Goal: Transaction & Acquisition: Purchase product/service

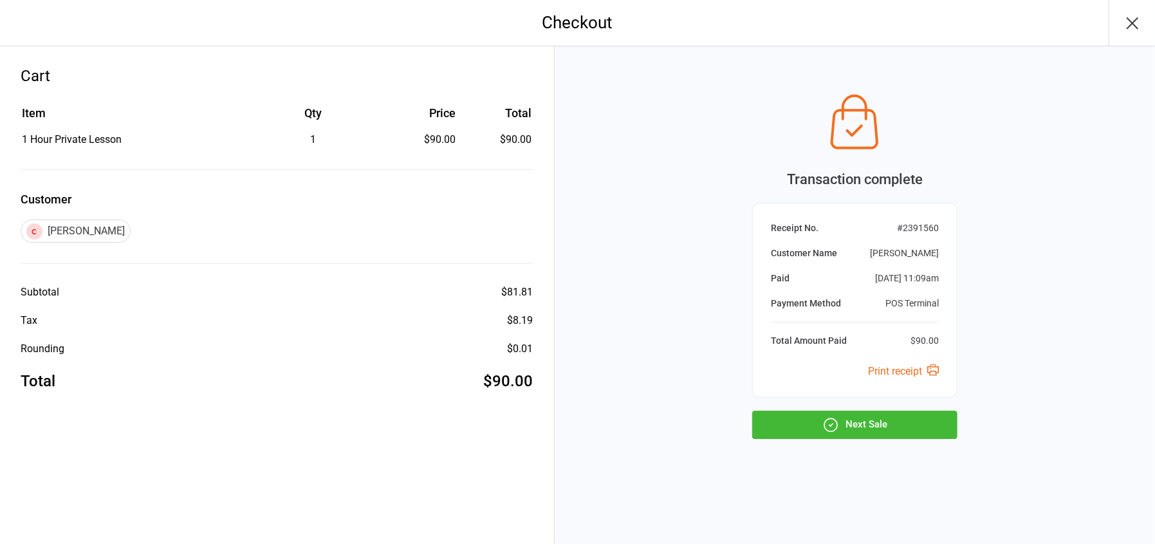
click at [837, 430] on button "Next Sale" at bounding box center [854, 425] width 205 height 28
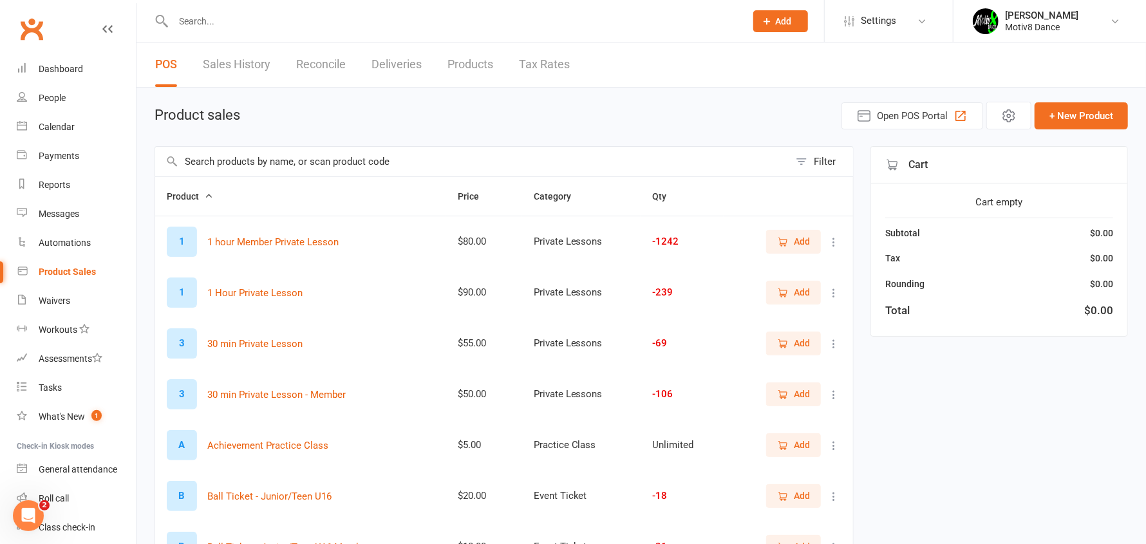
click at [791, 236] on span "Add" at bounding box center [793, 241] width 33 height 14
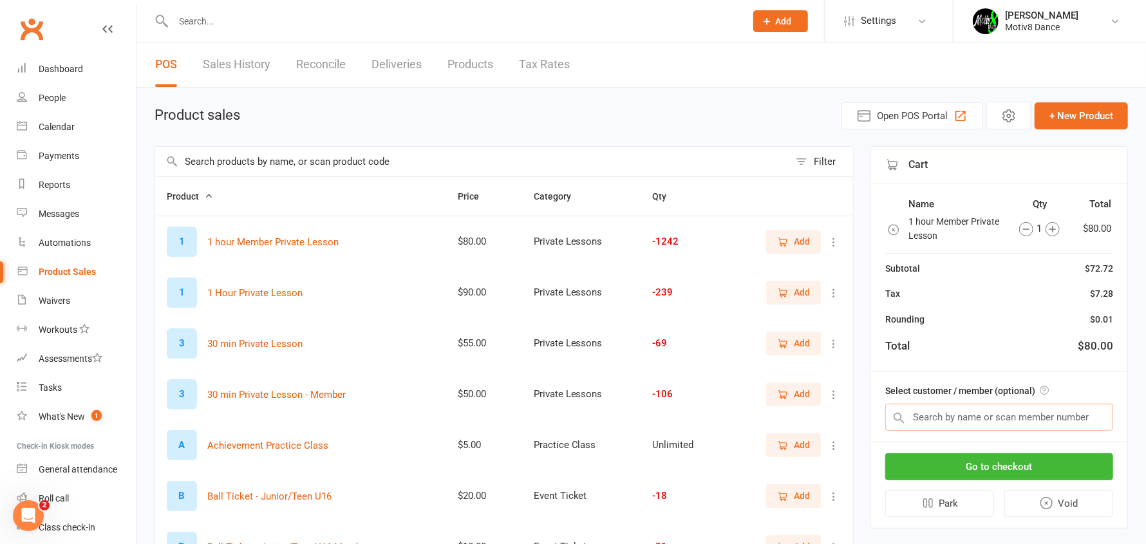
drag, startPoint x: 937, startPoint y: 416, endPoint x: 882, endPoint y: 373, distance: 70.2
click at [936, 414] on input "text" at bounding box center [999, 417] width 228 height 27
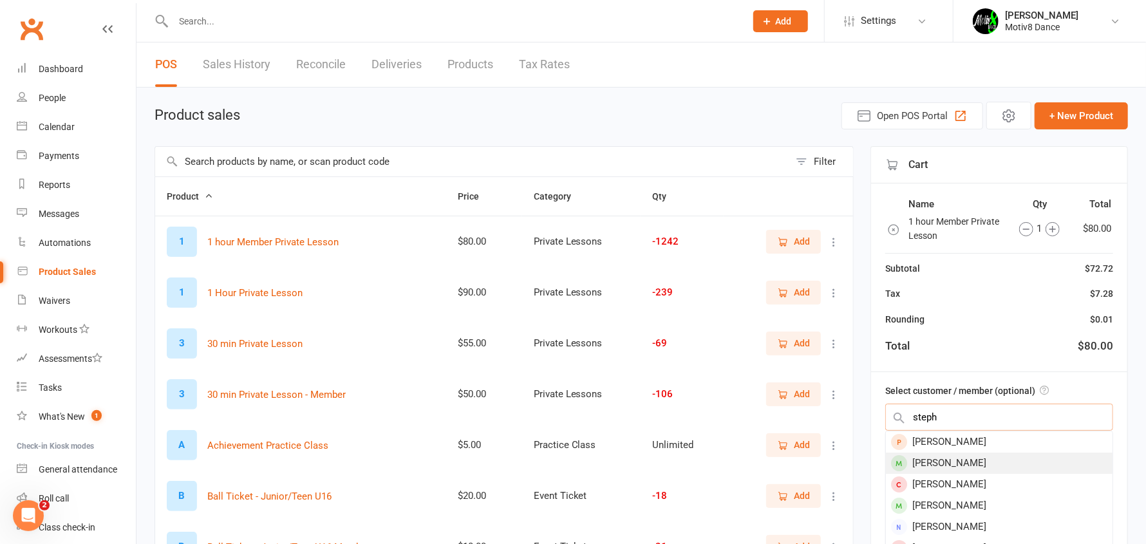
type input "steph"
click at [972, 457] on div "Stephanie Robinson" at bounding box center [999, 462] width 227 height 21
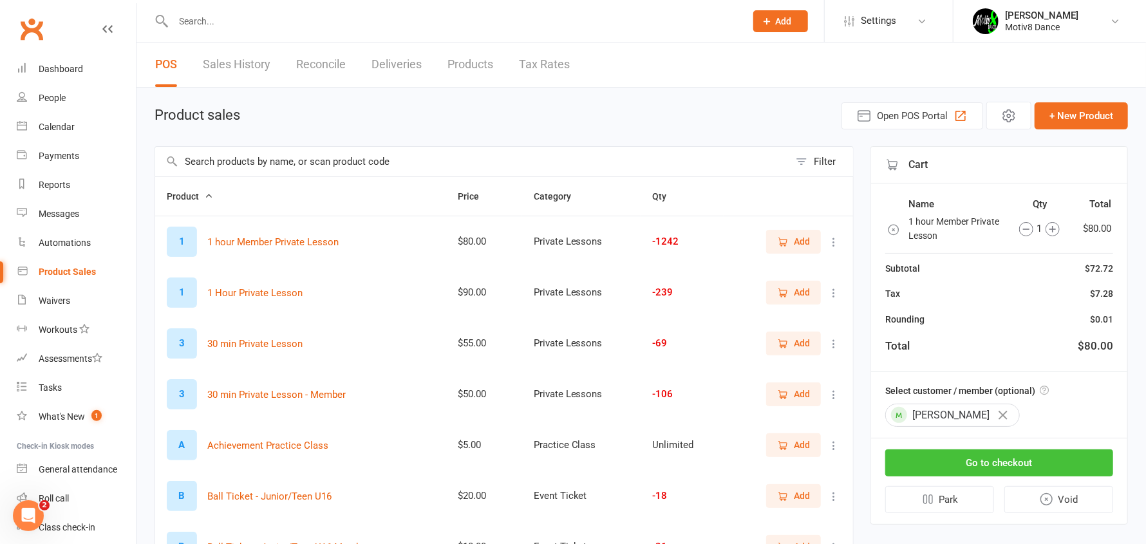
click at [974, 458] on button "Go to checkout" at bounding box center [999, 462] width 228 height 27
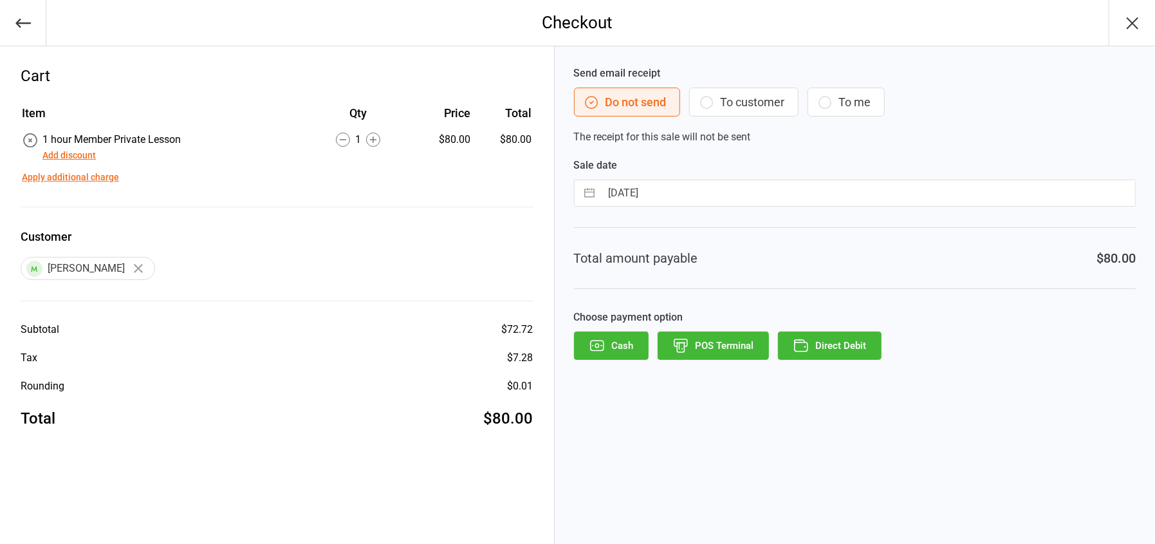
click at [747, 343] on button "POS Terminal" at bounding box center [713, 345] width 111 height 28
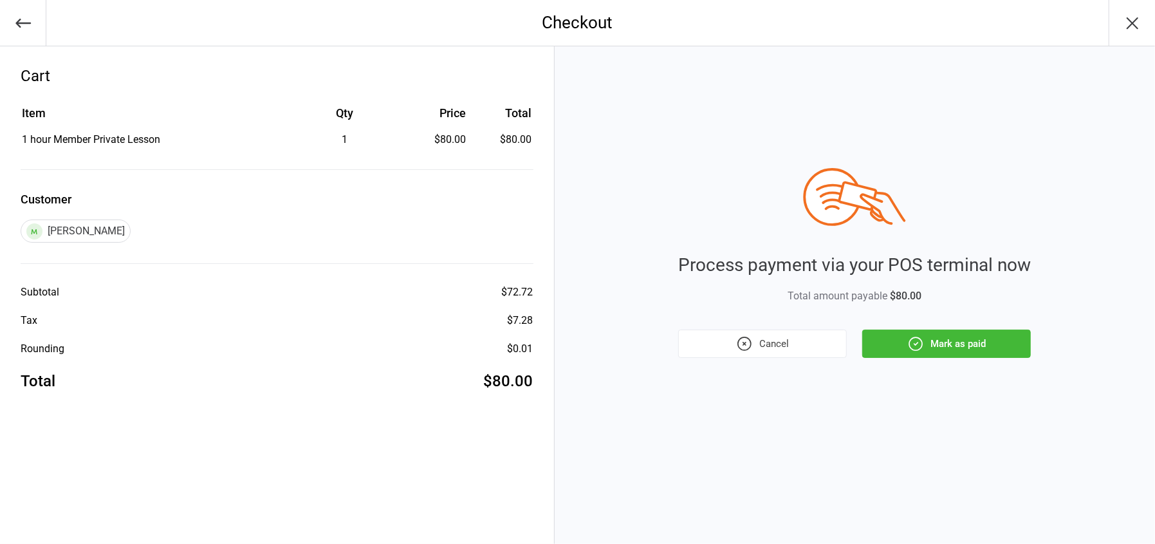
click at [918, 351] on icon "button" at bounding box center [915, 343] width 17 height 17
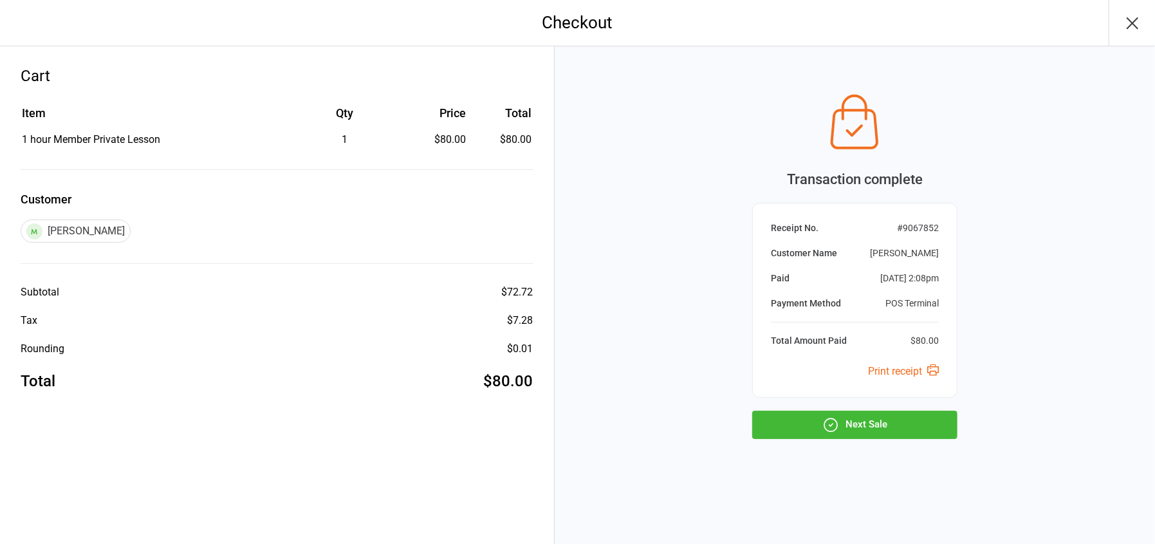
click at [880, 427] on button "Next Sale" at bounding box center [854, 425] width 205 height 28
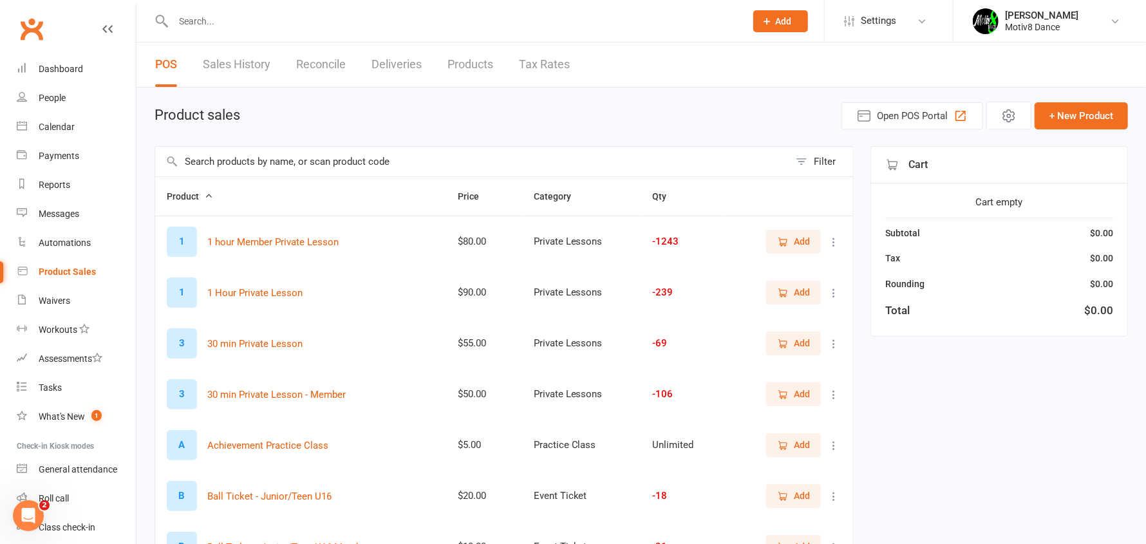
click at [789, 241] on span "Add" at bounding box center [793, 241] width 33 height 14
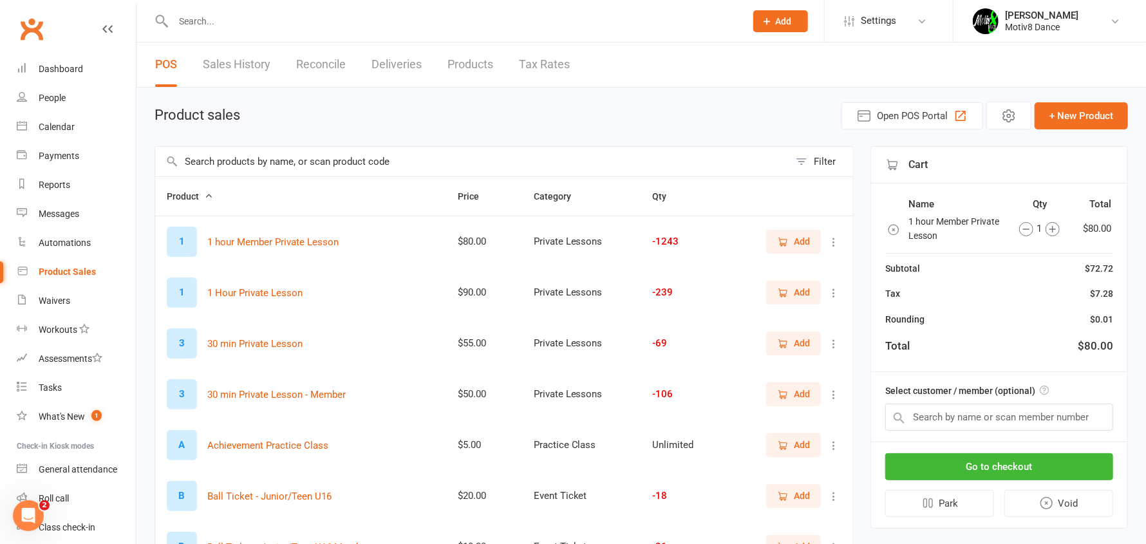
drag, startPoint x: 225, startPoint y: 159, endPoint x: 227, endPoint y: 149, distance: 9.8
click at [225, 158] on input "text" at bounding box center [472, 162] width 634 height 30
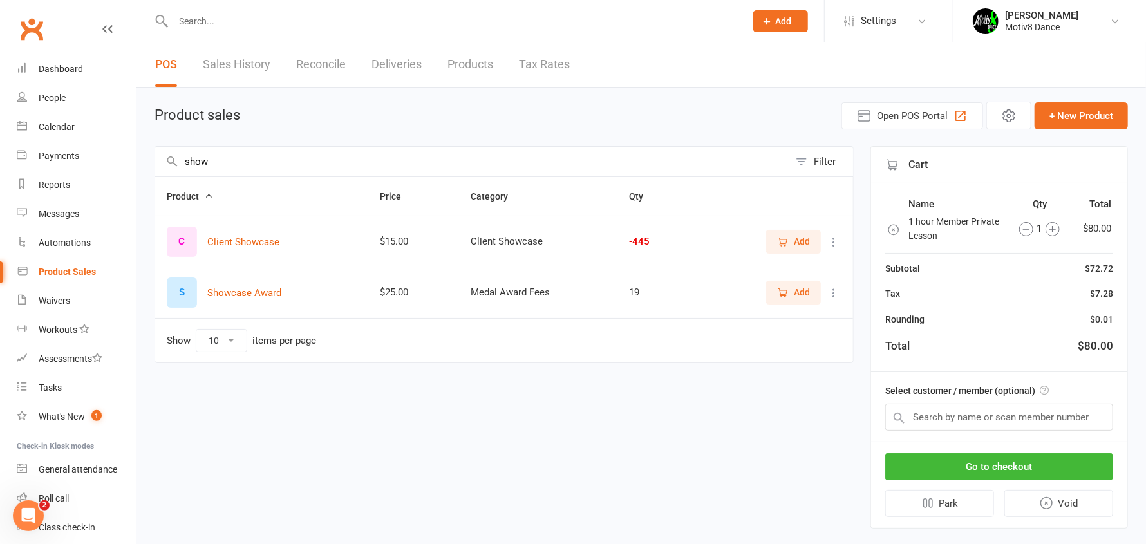
type input "show"
click at [797, 252] on button "Add" at bounding box center [793, 241] width 55 height 23
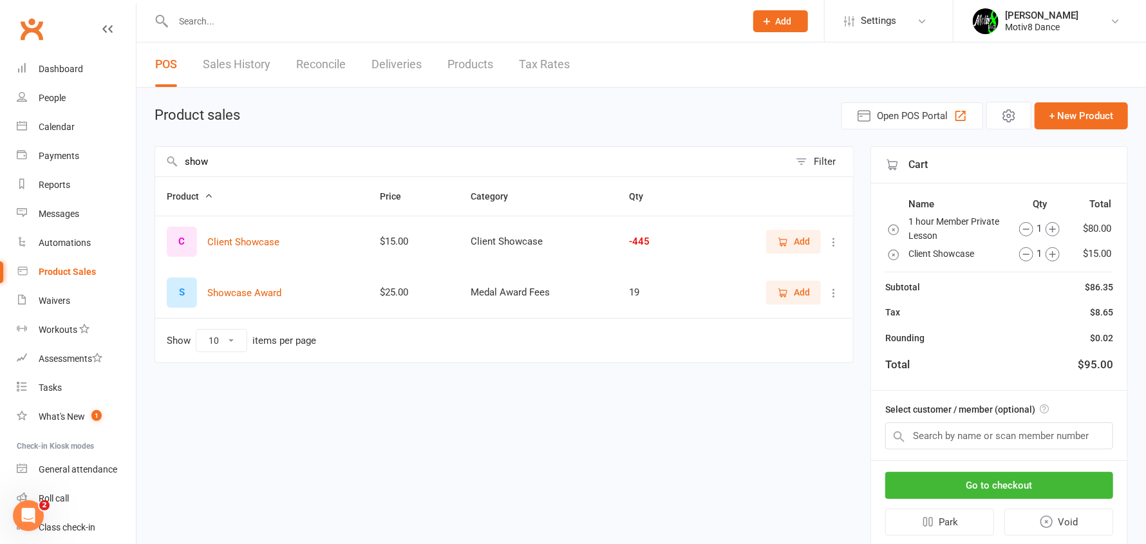
click at [798, 245] on span "Add" at bounding box center [801, 241] width 16 height 14
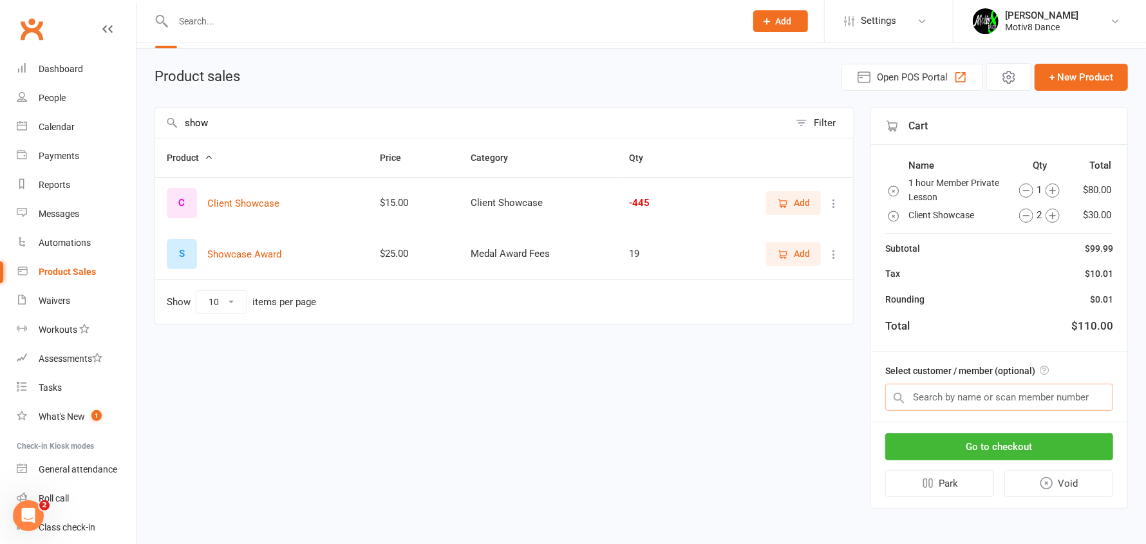
click at [938, 396] on input "text" at bounding box center [999, 397] width 228 height 27
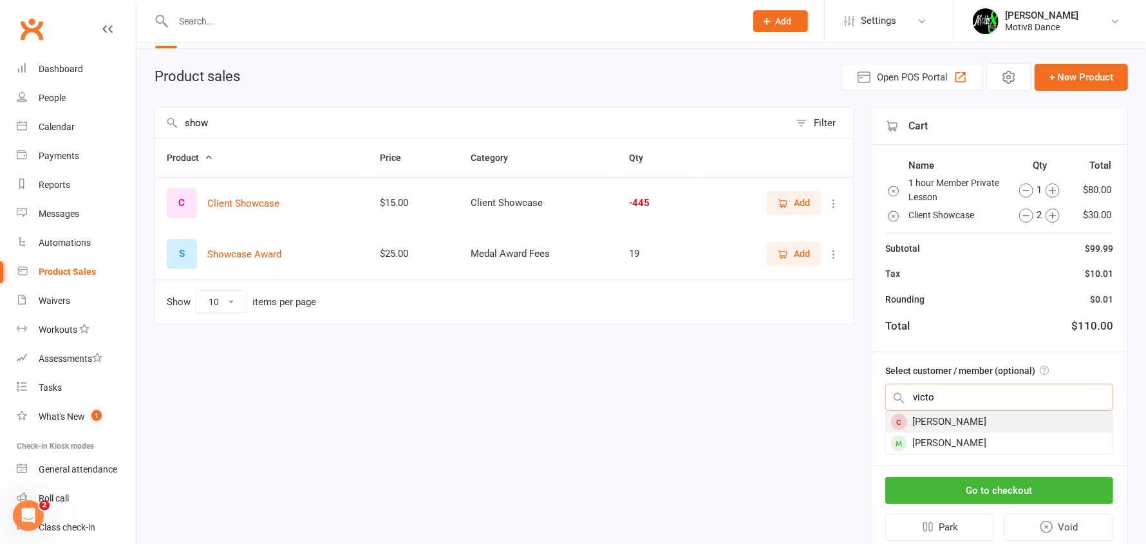
type input "victo"
click at [952, 415] on div "Victoria Sutton" at bounding box center [999, 421] width 227 height 21
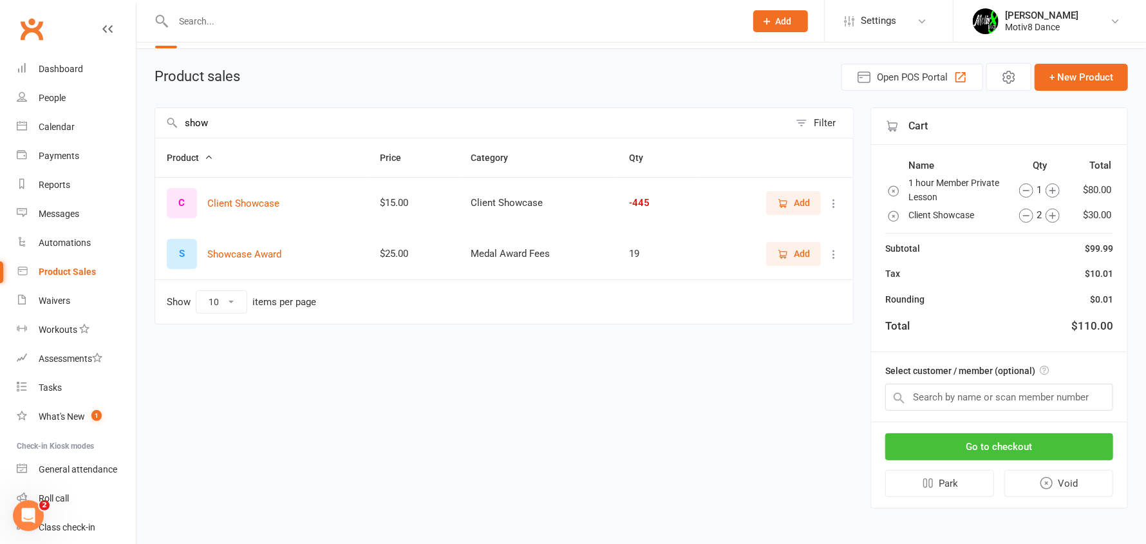
scroll to position [35, 0]
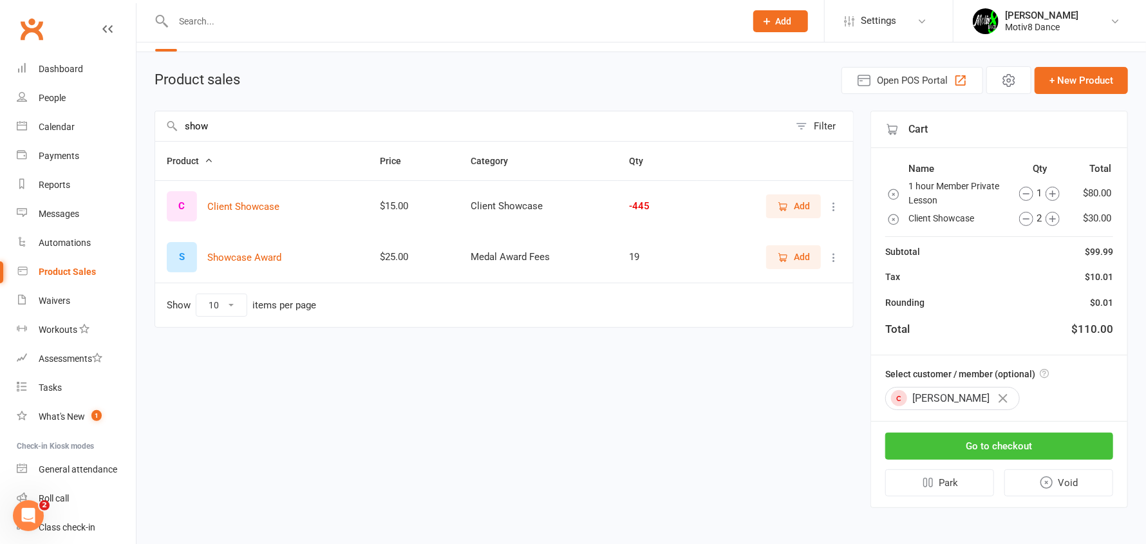
click at [958, 440] on button "Go to checkout" at bounding box center [999, 445] width 228 height 27
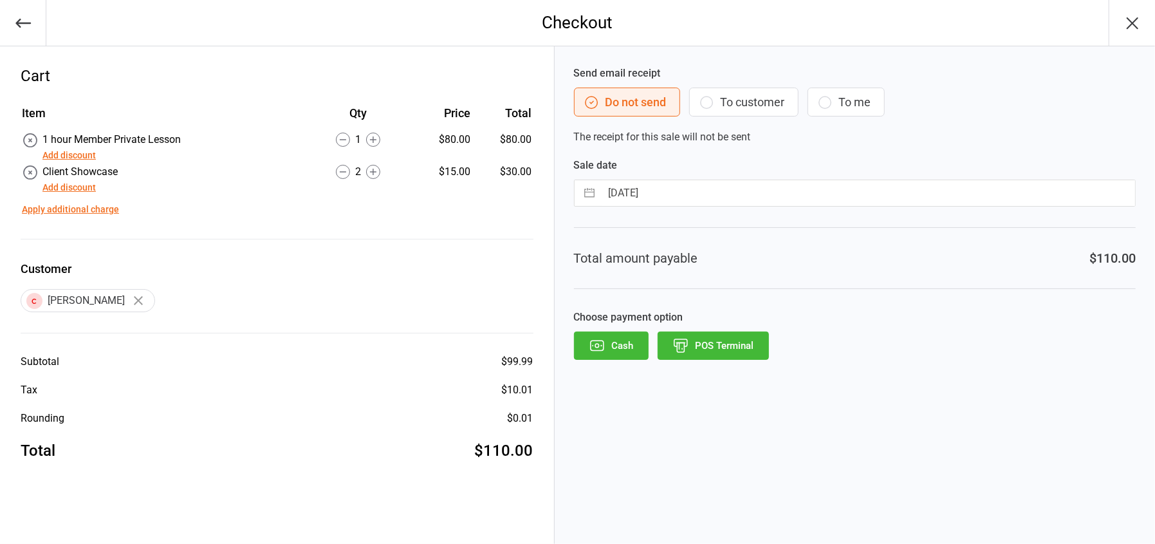
click at [728, 348] on button "POS Terminal" at bounding box center [713, 345] width 111 height 28
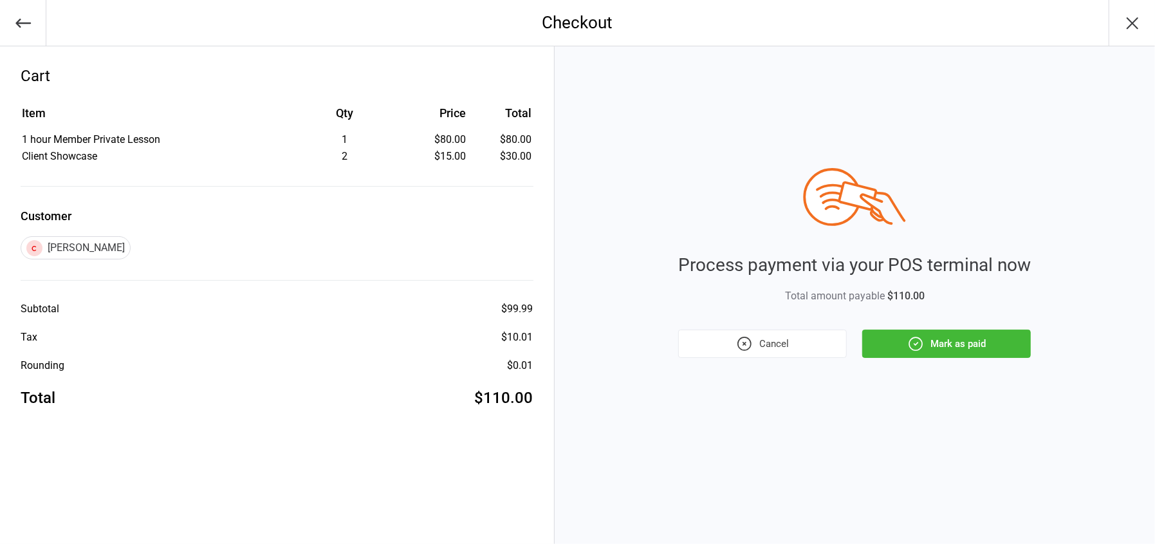
click at [971, 350] on button "Mark as paid" at bounding box center [946, 343] width 169 height 28
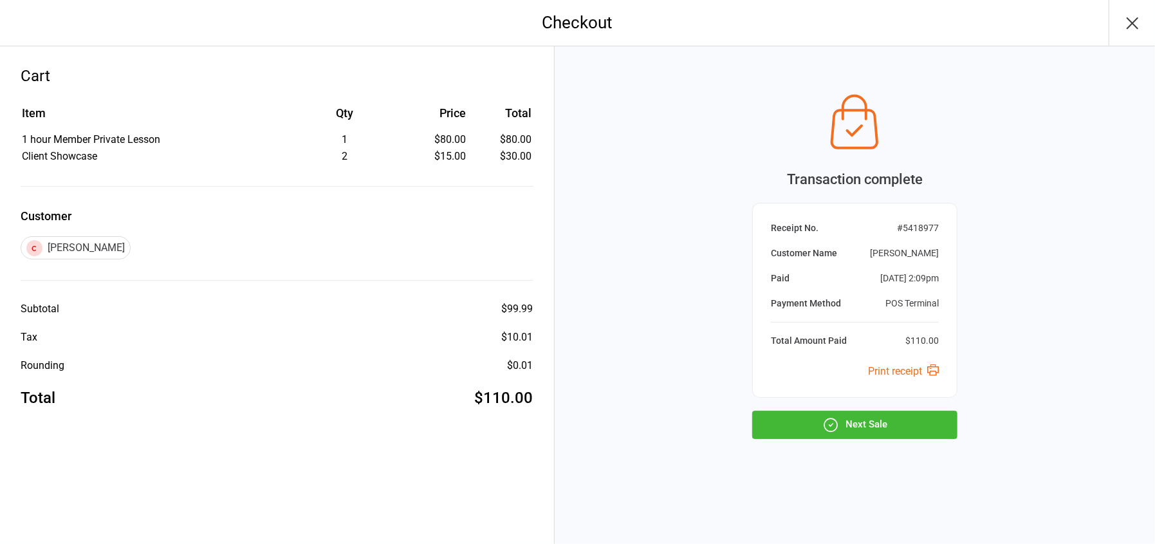
click at [880, 427] on button "Next Sale" at bounding box center [854, 425] width 205 height 28
